Goal: Task Accomplishment & Management: Use online tool/utility

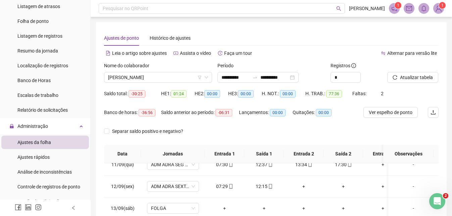
scroll to position [235, 0]
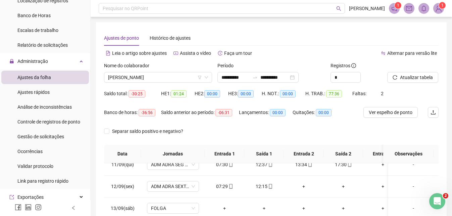
click at [44, 78] on span "Ajustes da folha" at bounding box center [34, 77] width 34 height 5
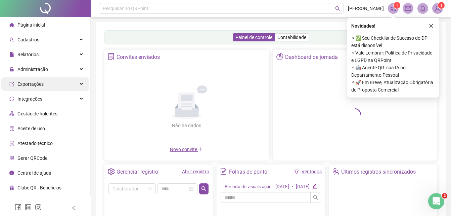
click at [51, 69] on div "Administração" at bounding box center [45, 68] width 88 height 13
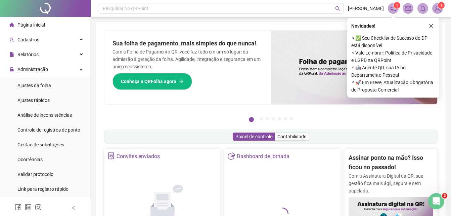
click at [45, 87] on span "Ajustes da folha" at bounding box center [34, 85] width 34 height 5
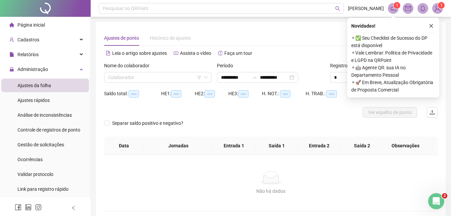
type input "**********"
click at [162, 81] on input "search" at bounding box center [154, 77] width 93 height 10
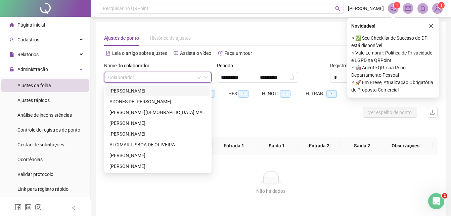
type input "*"
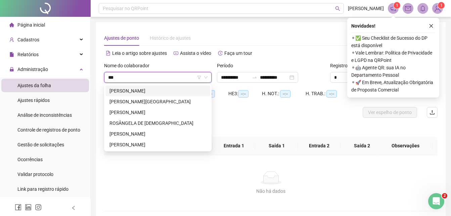
type input "****"
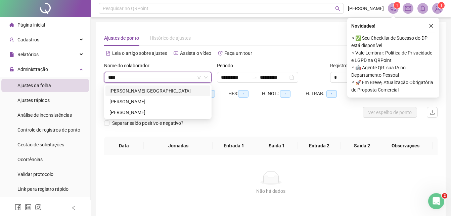
click at [144, 86] on div "[PERSON_NAME][GEOGRAPHIC_DATA]" at bounding box center [157, 90] width 105 height 11
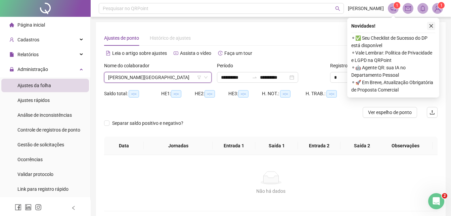
click at [434, 25] on button "button" at bounding box center [431, 26] width 8 height 8
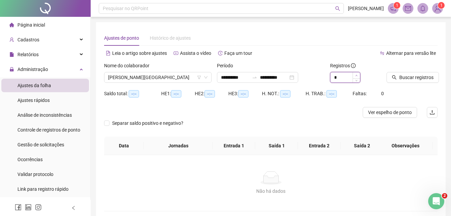
type input "*"
click at [358, 74] on span "Increase Value" at bounding box center [356, 75] width 7 height 6
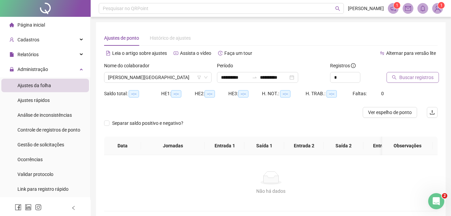
click at [407, 79] on span "Buscar registros" at bounding box center [416, 77] width 34 height 7
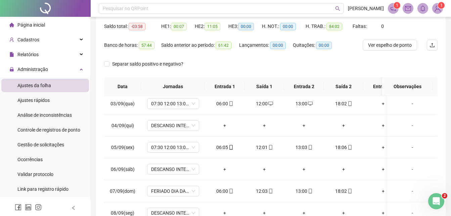
scroll to position [101, 0]
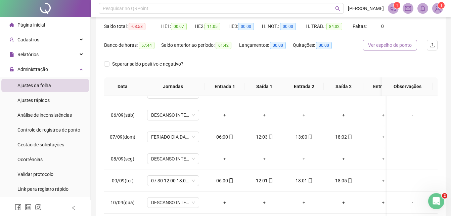
click at [402, 49] on button "Ver espelho de ponto" at bounding box center [390, 45] width 54 height 11
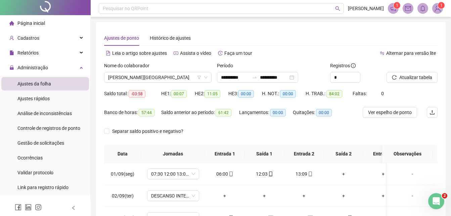
scroll to position [0, 0]
